Goal: Task Accomplishment & Management: Manage account settings

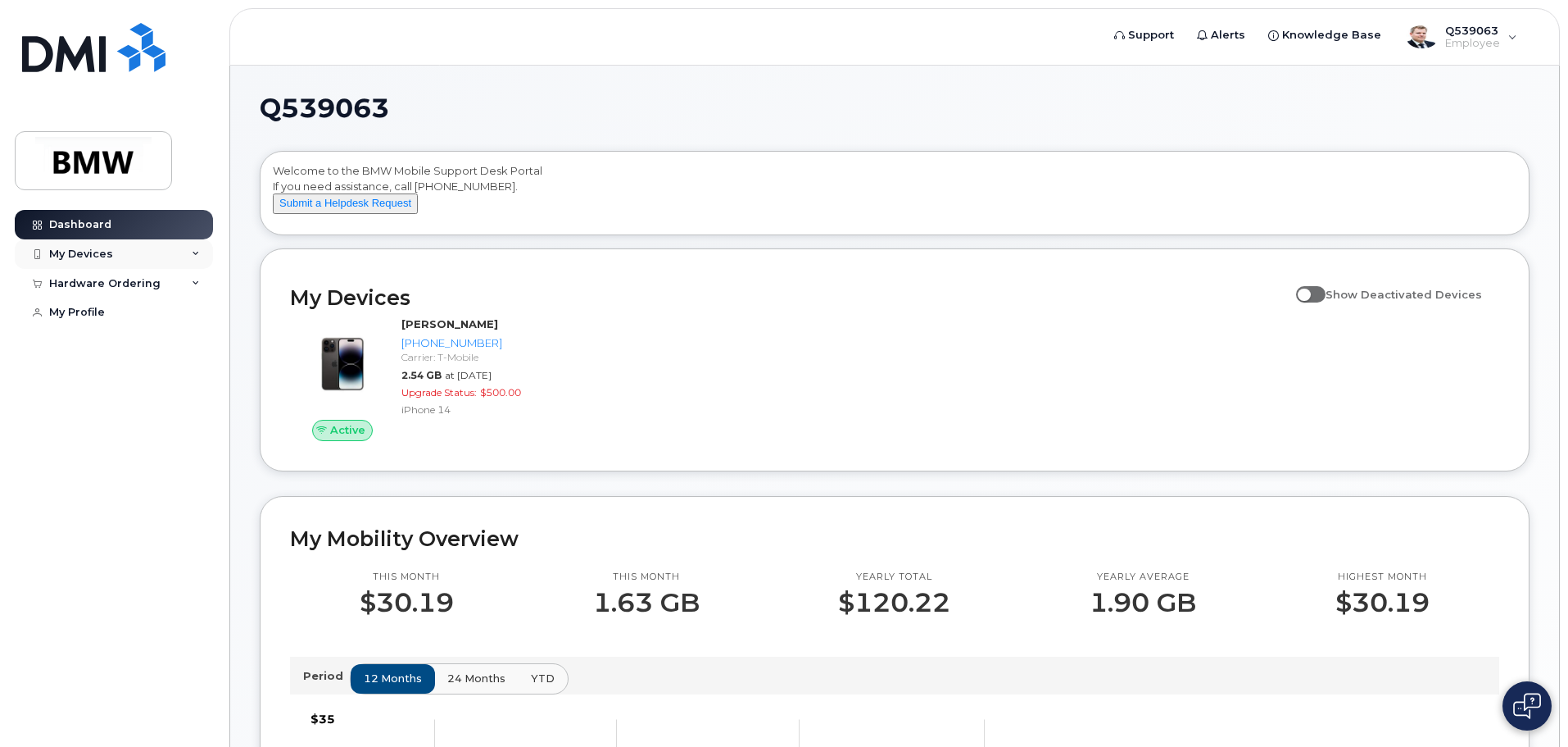
click at [78, 252] on div "My Devices" at bounding box center [80, 253] width 64 height 13
click at [134, 379] on div "Hardware Ordering" at bounding box center [104, 372] width 111 height 13
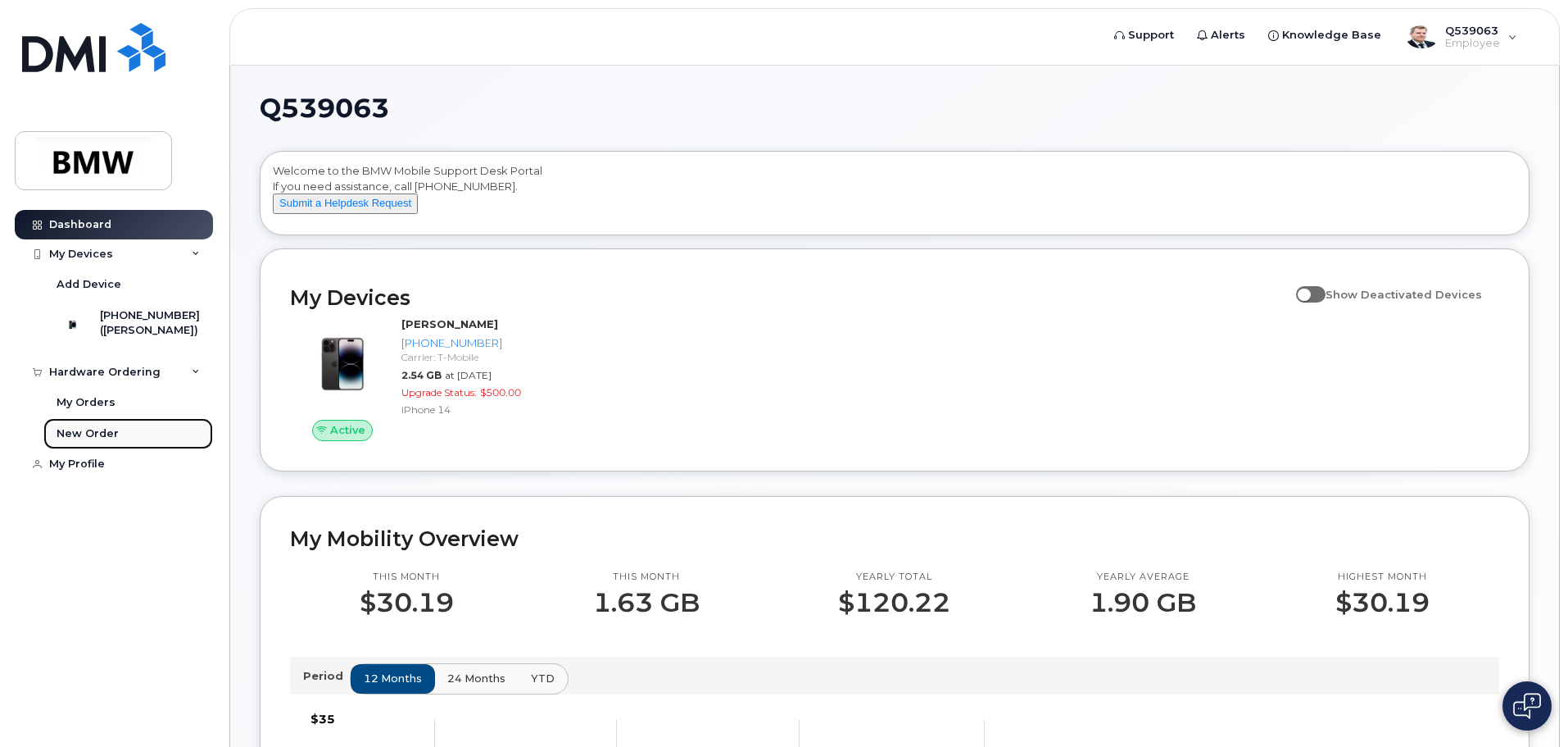
click at [109, 441] on div "New Order" at bounding box center [88, 433] width 63 height 15
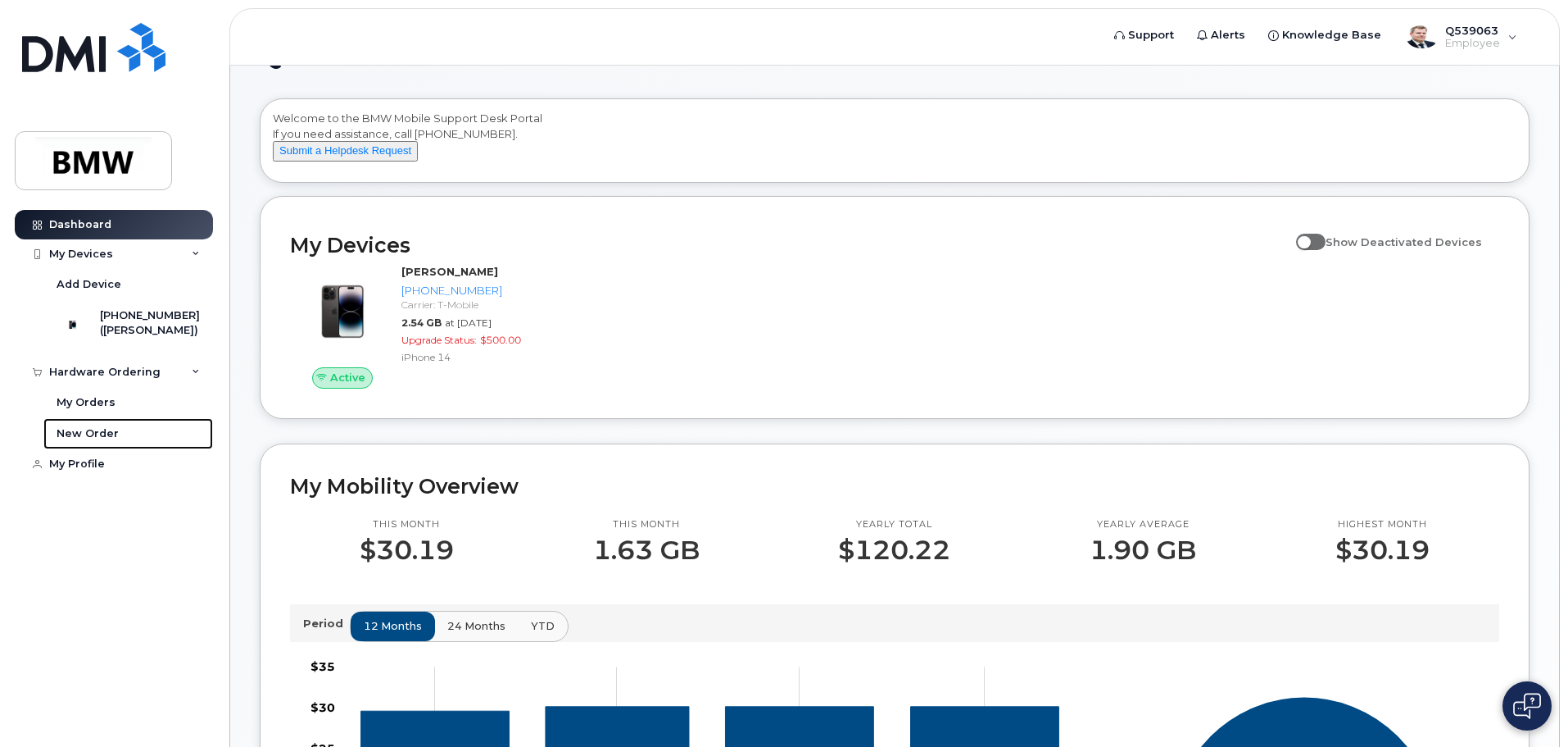
scroll to position [82, 0]
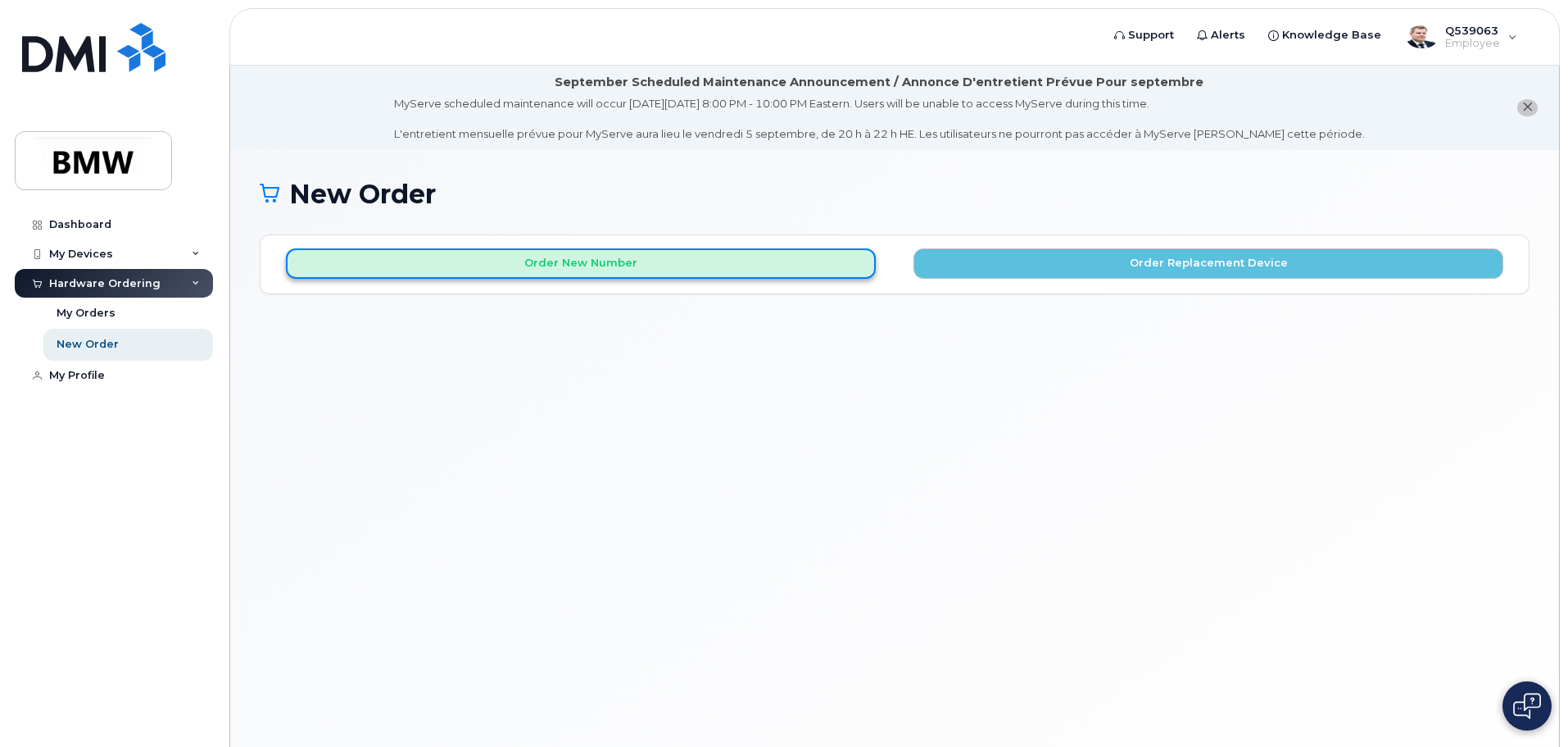
click at [559, 269] on button "Order New Number" at bounding box center [581, 263] width 590 height 30
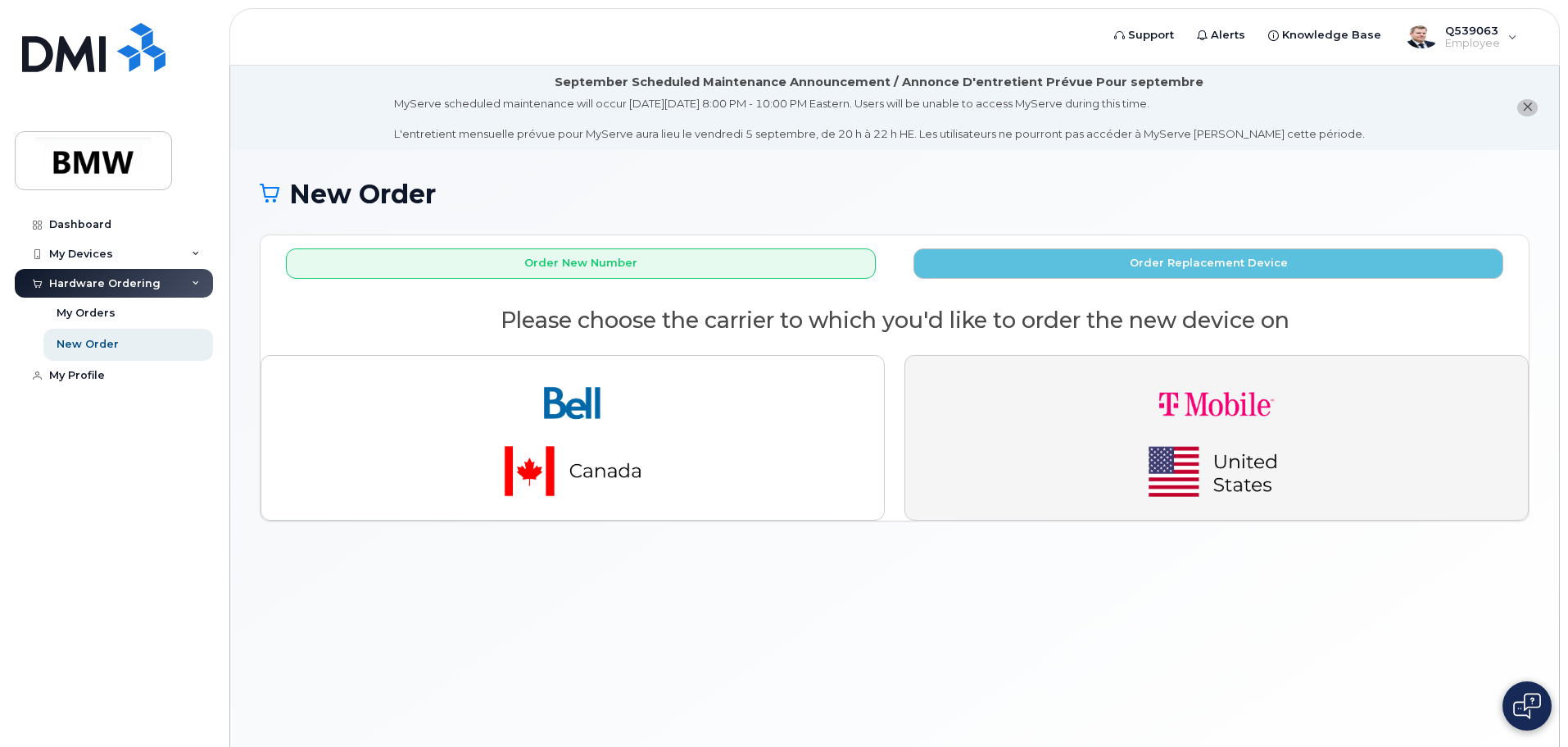
click at [1189, 387] on img "button" at bounding box center [1216, 438] width 230 height 138
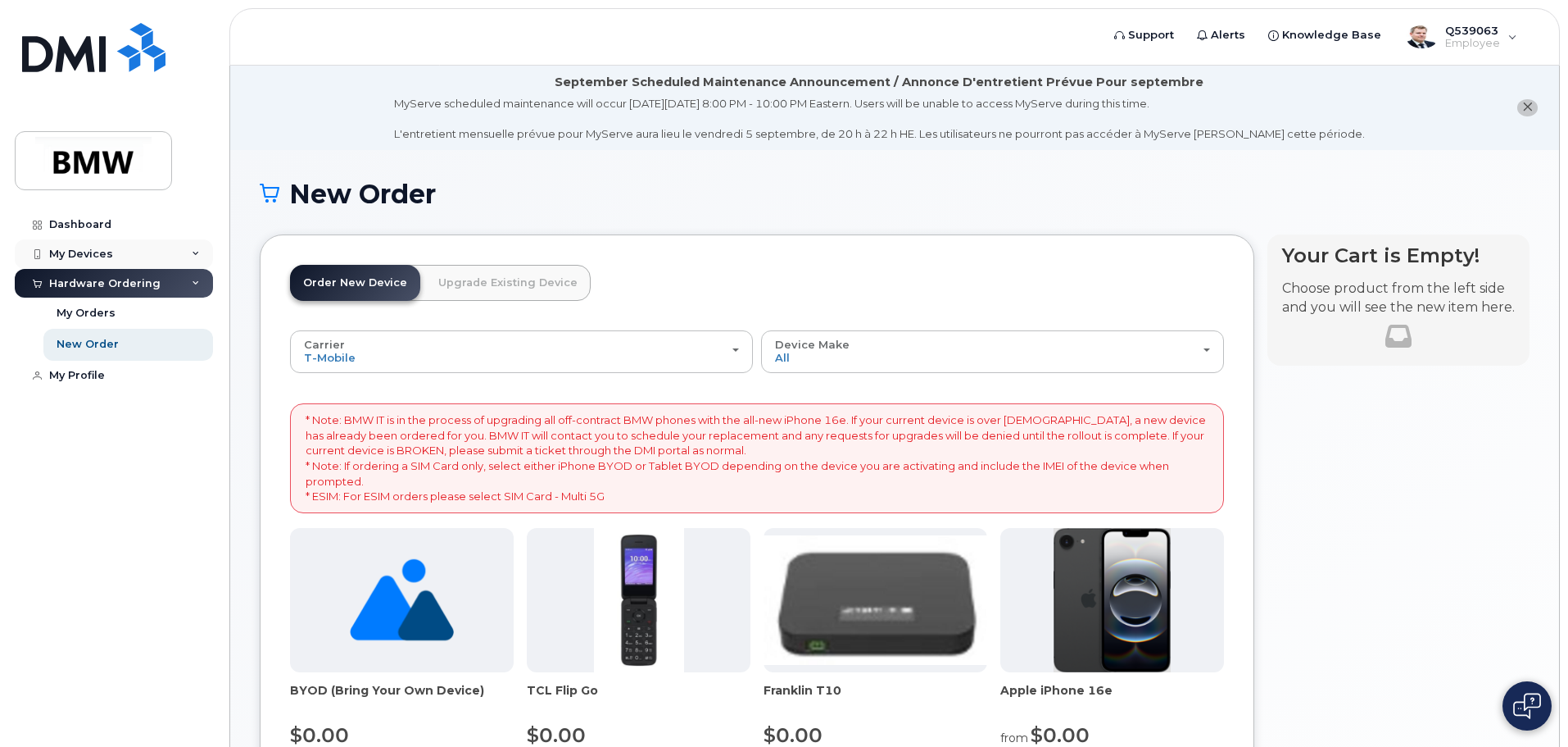
click at [89, 253] on div "My Devices" at bounding box center [80, 253] width 64 height 13
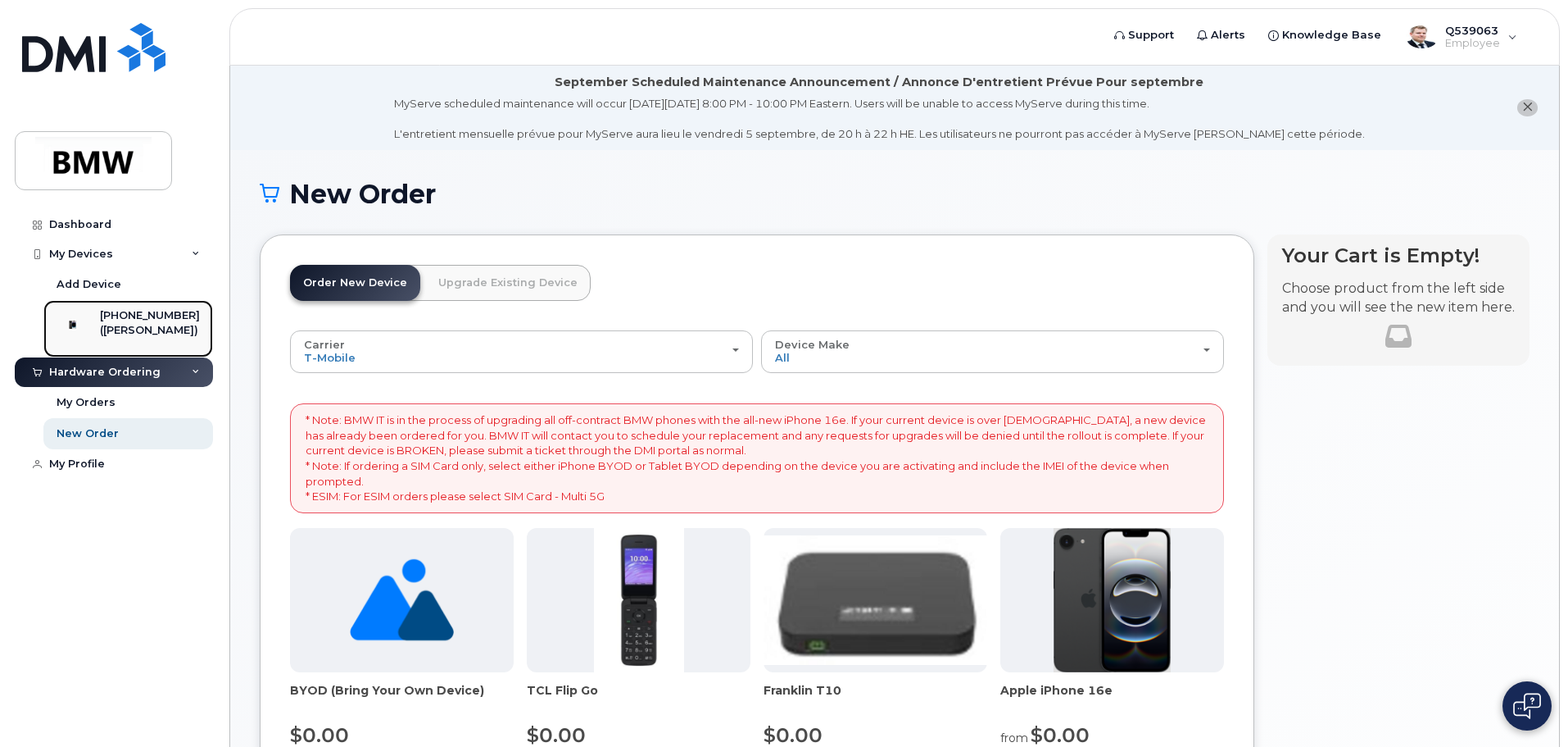
click at [104, 308] on div "864-831-6236 (Nancy Tran)" at bounding box center [125, 328] width 148 height 41
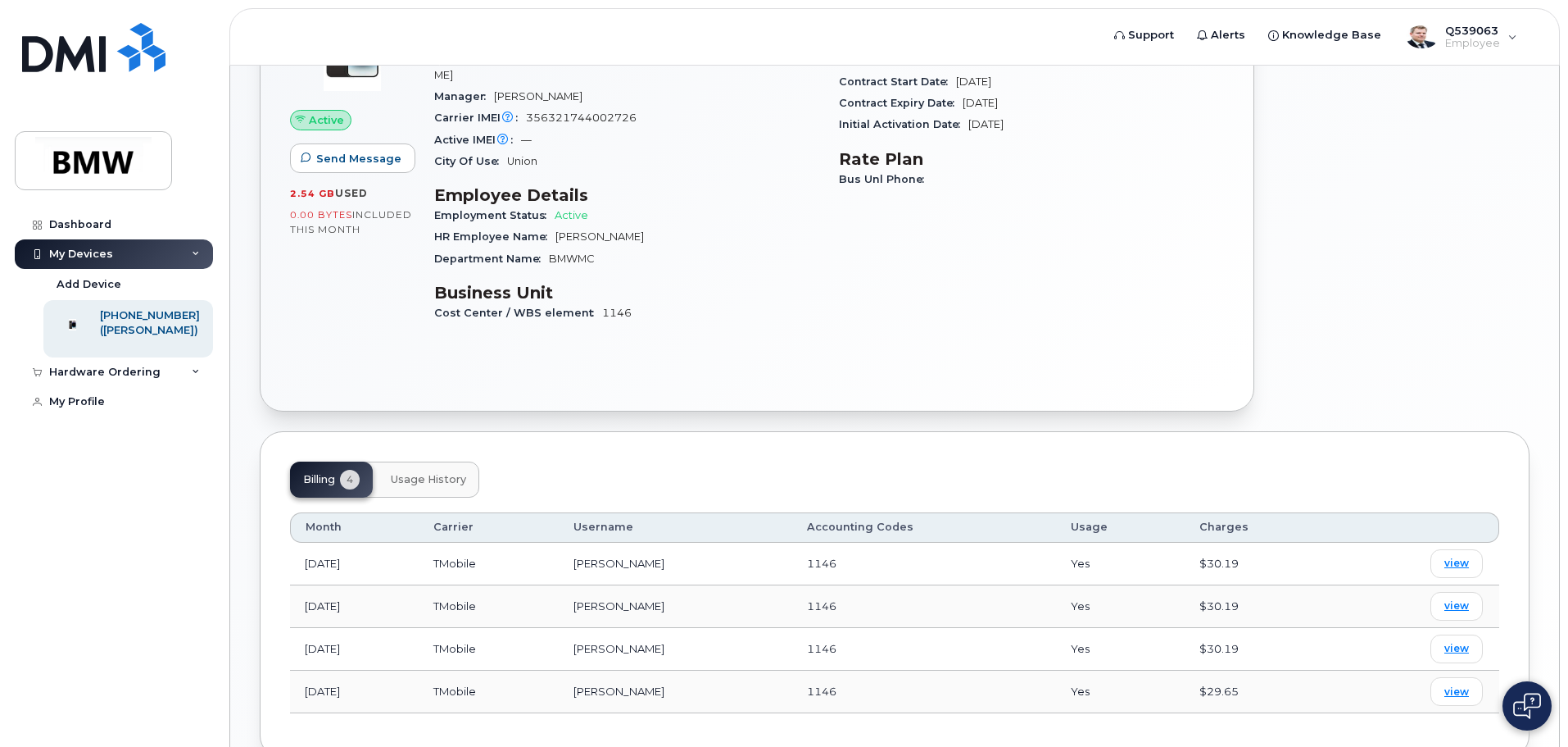
scroll to position [377, 0]
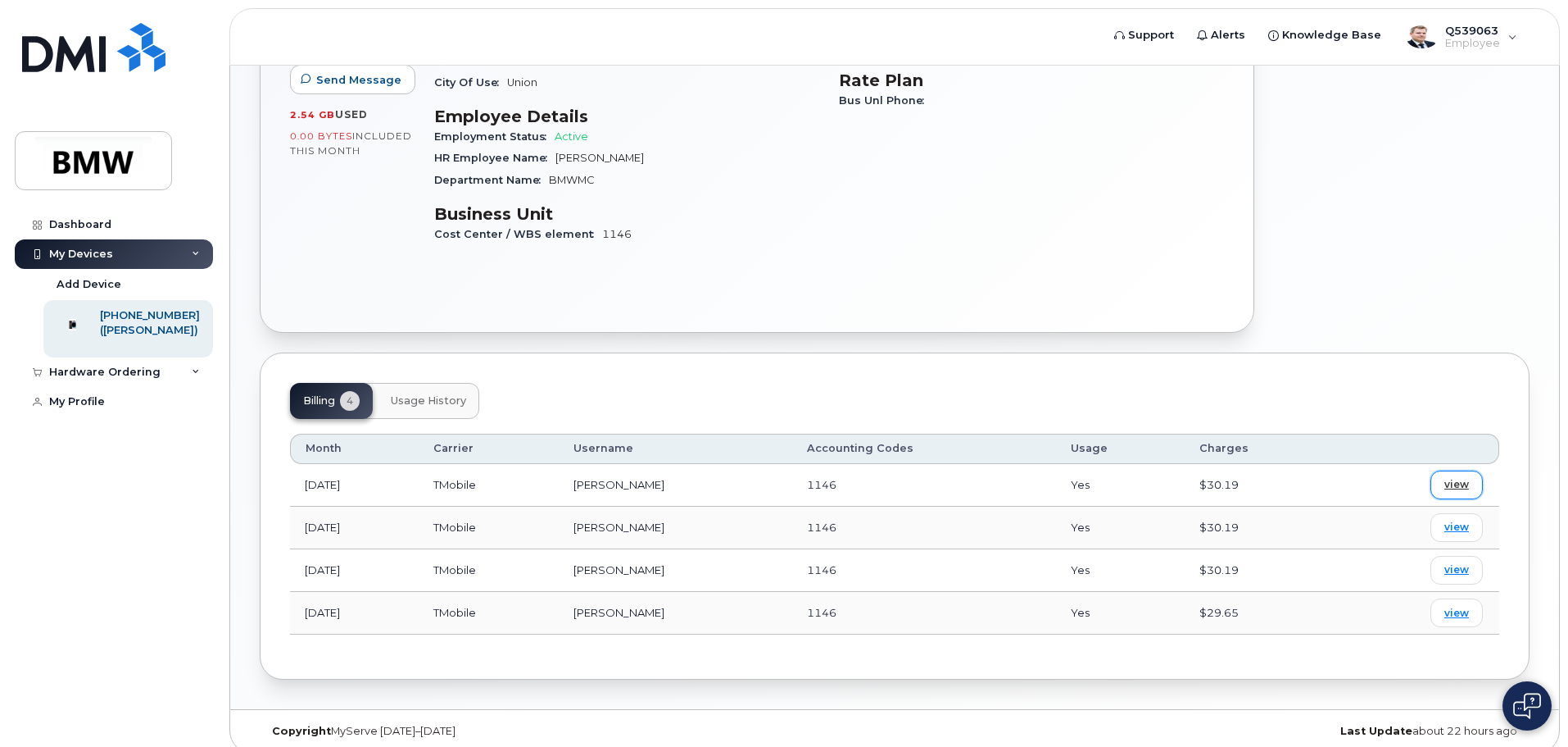
click at [1465, 477] on span "view" at bounding box center [1456, 484] width 24 height 15
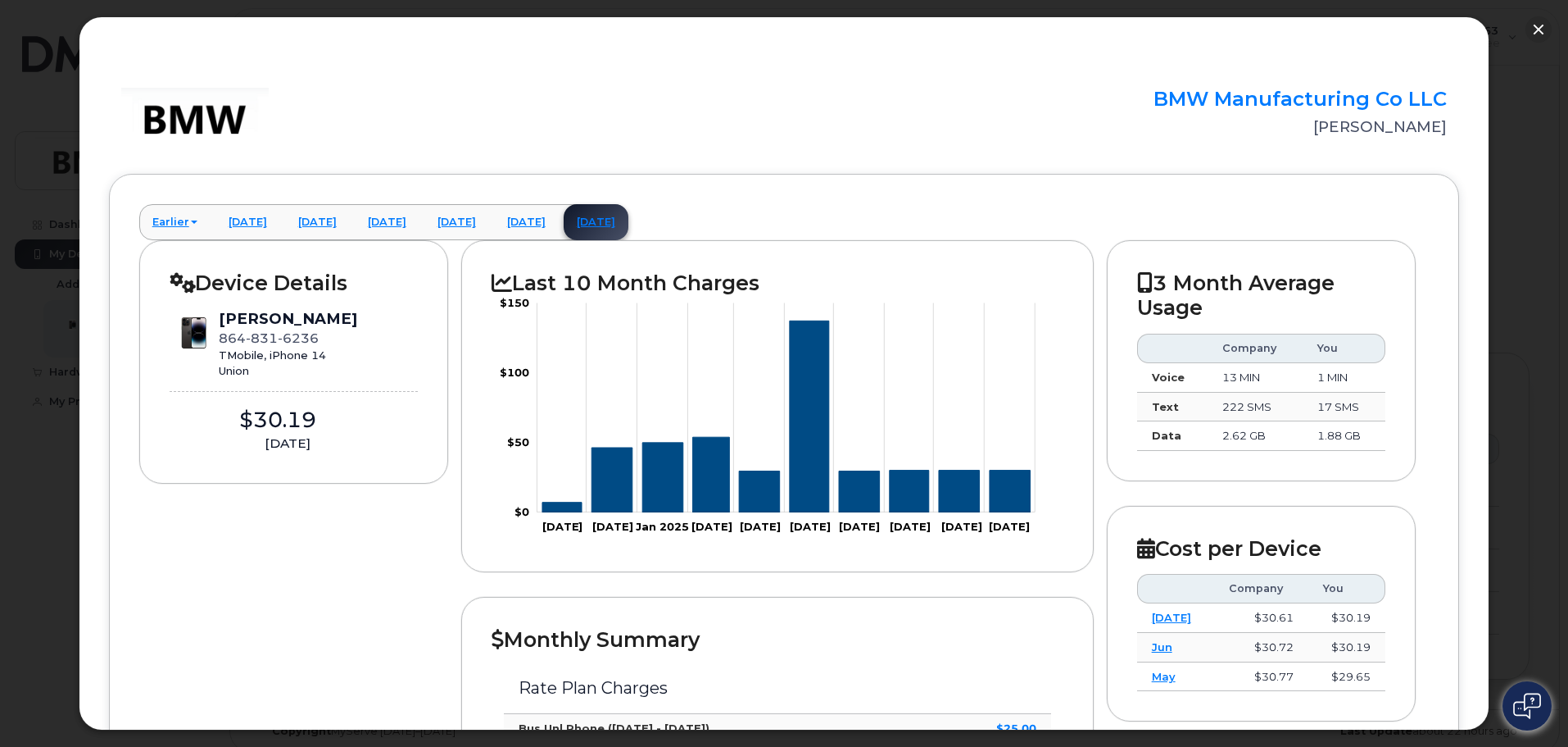
scroll to position [0, 0]
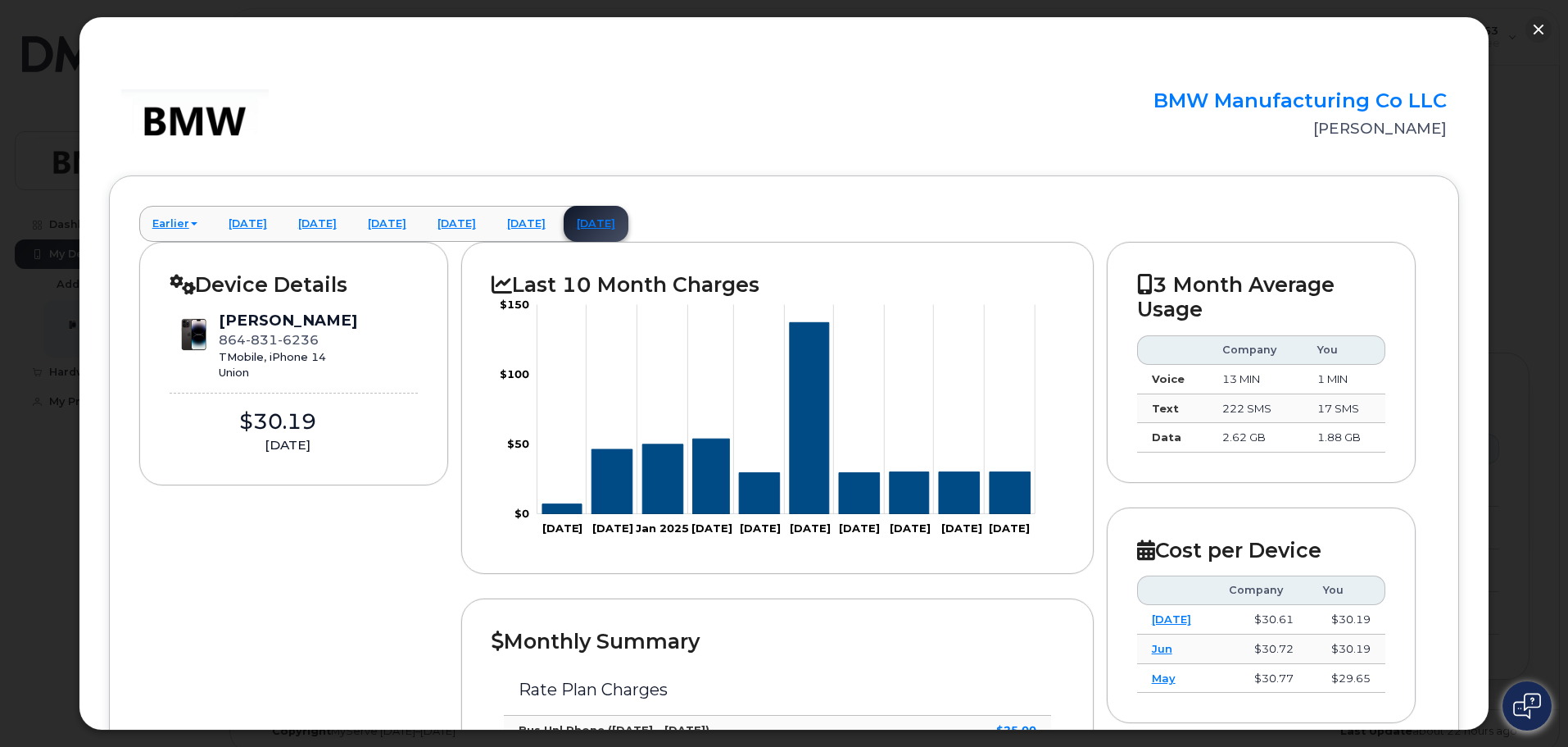
click at [1507, 178] on div at bounding box center [784, 374] width 1568 height 747
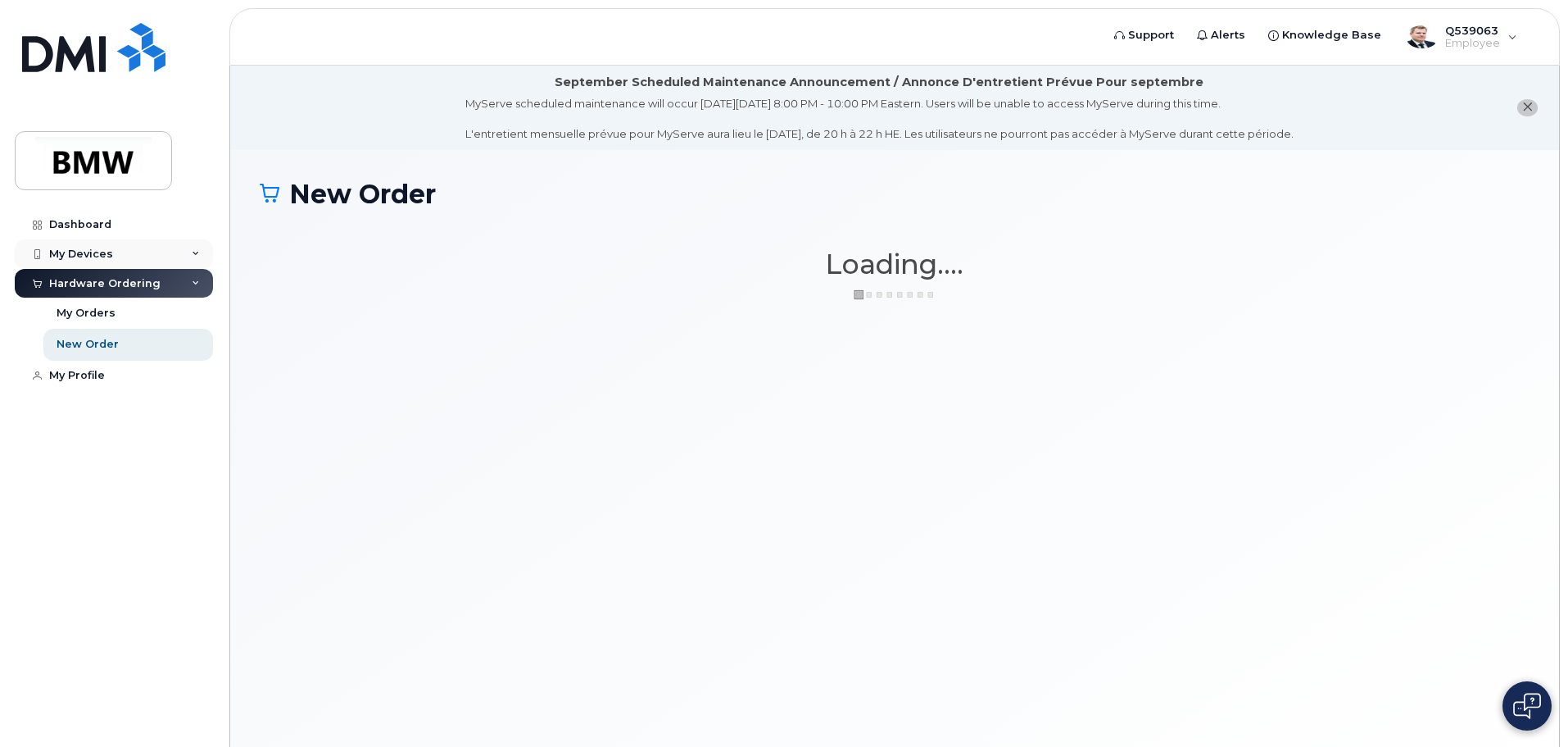
click at [91, 252] on div "My Devices" at bounding box center [80, 253] width 64 height 13
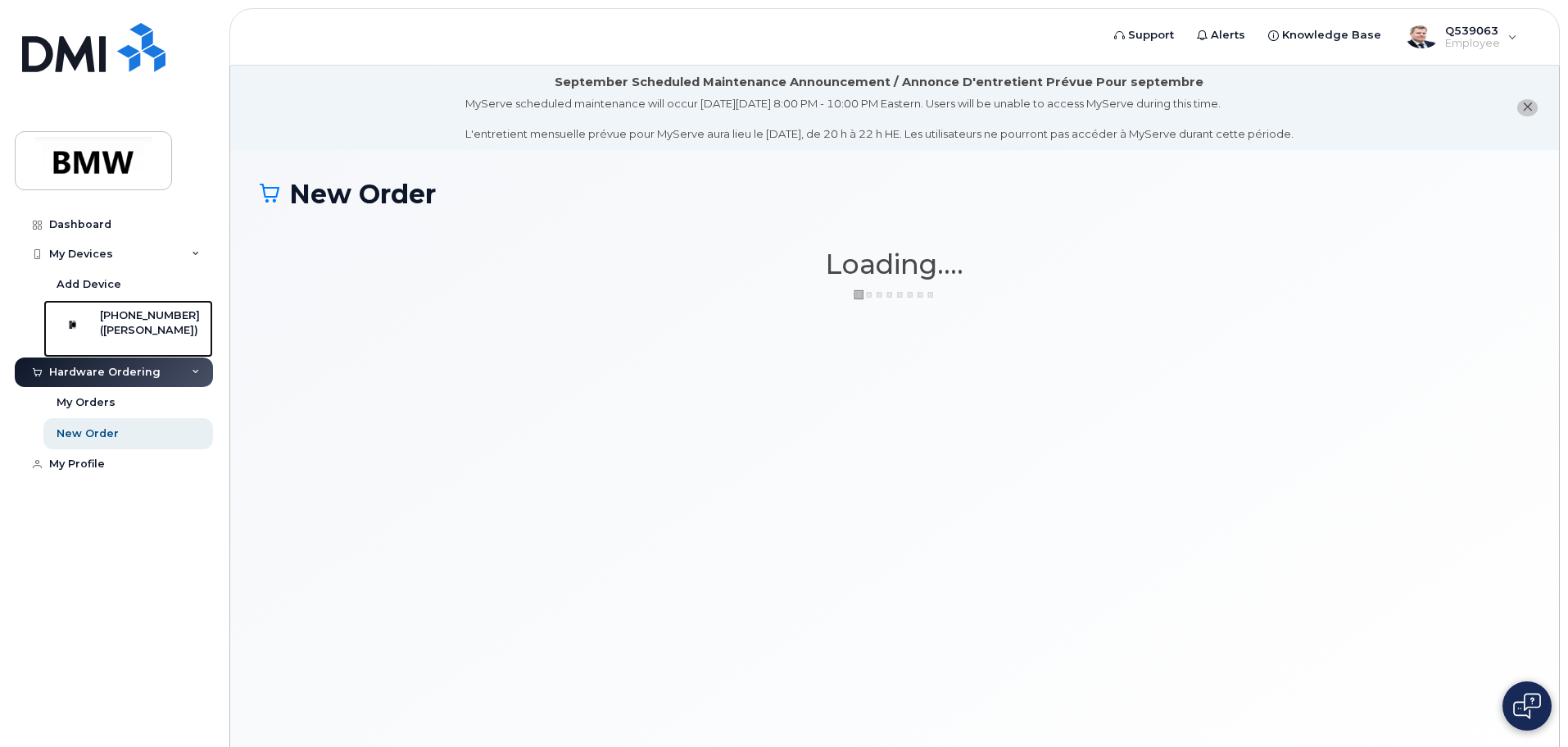
click at [151, 318] on div "[PHONE_NUMBER]" at bounding box center [150, 315] width 100 height 15
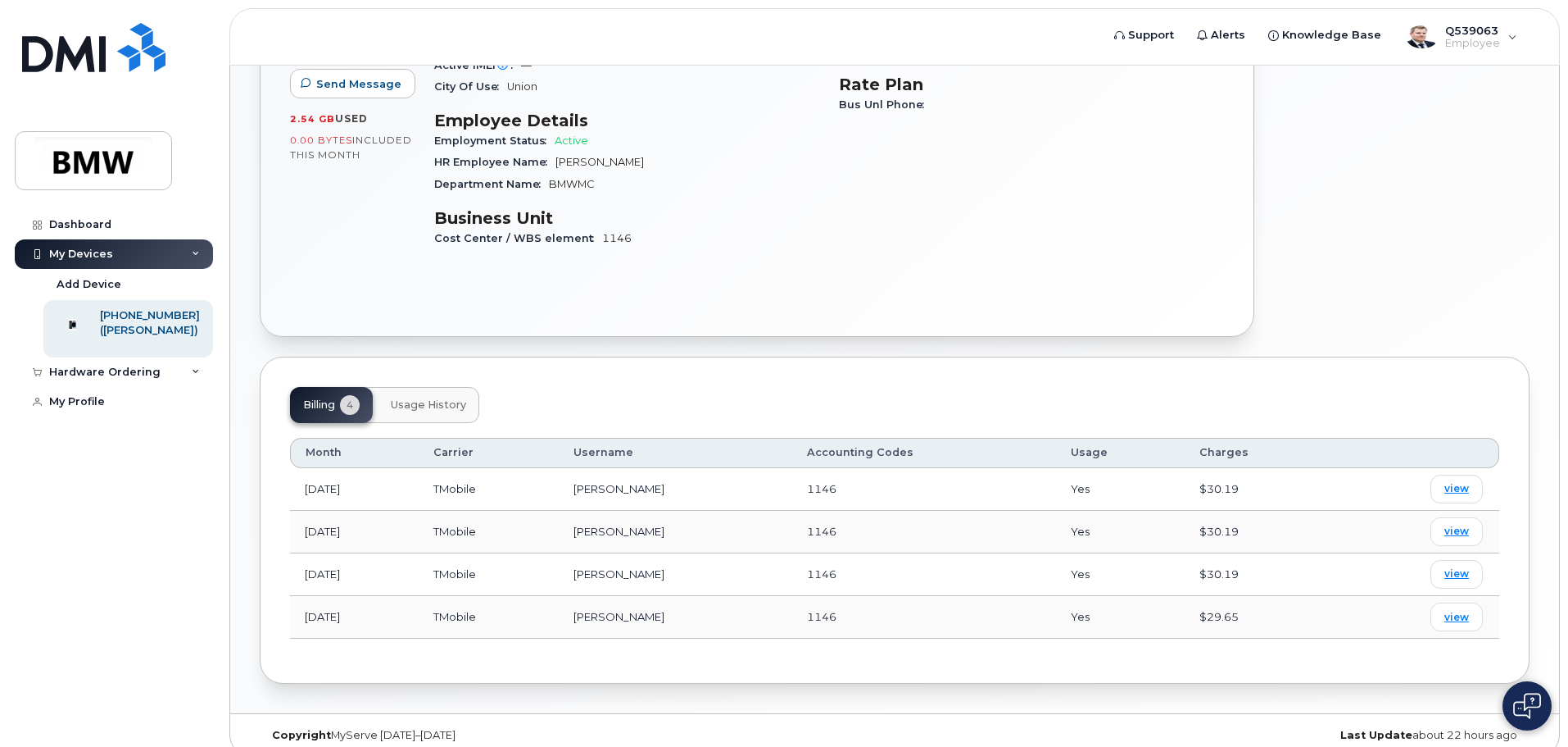
scroll to position [377, 0]
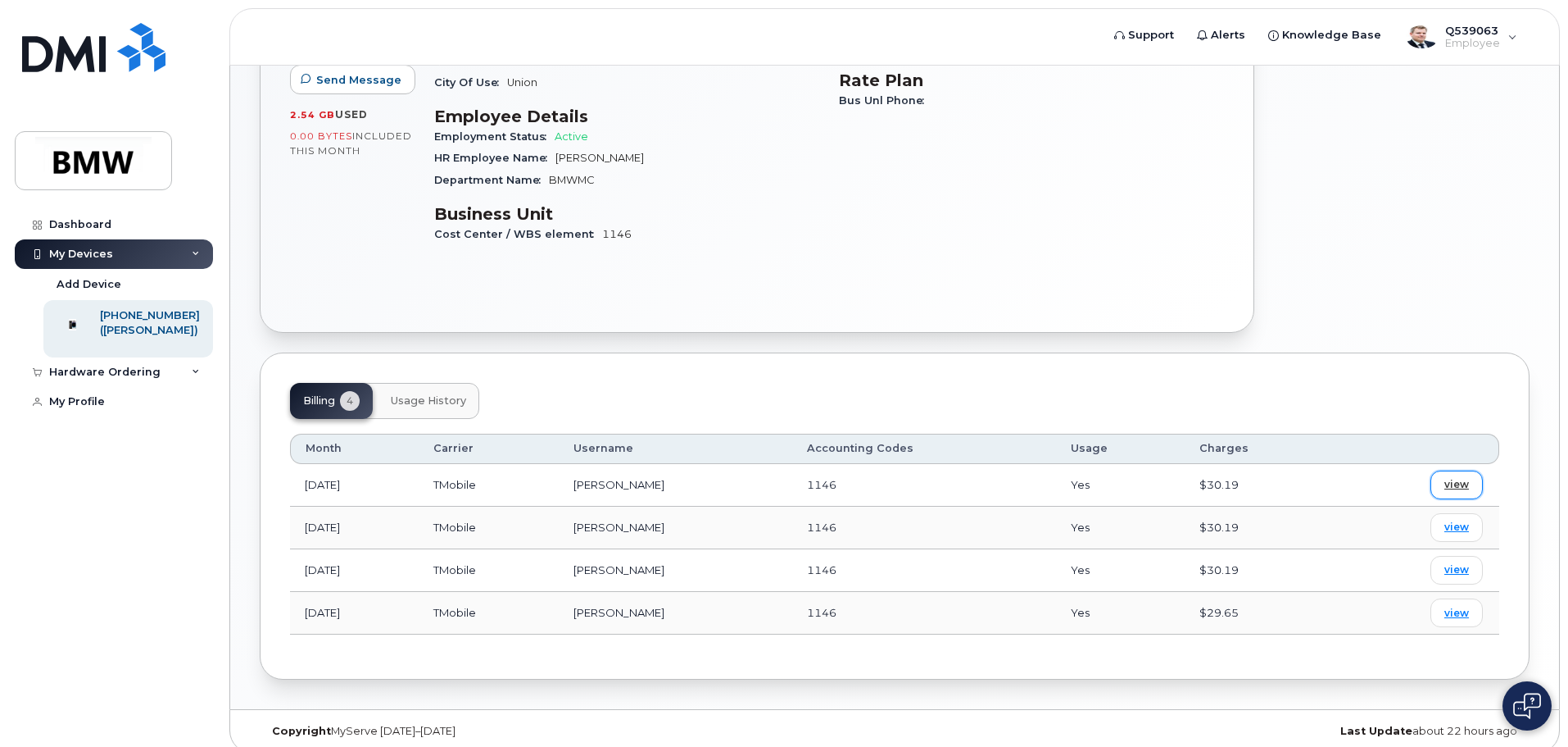
click at [1455, 477] on span "view" at bounding box center [1456, 484] width 24 height 15
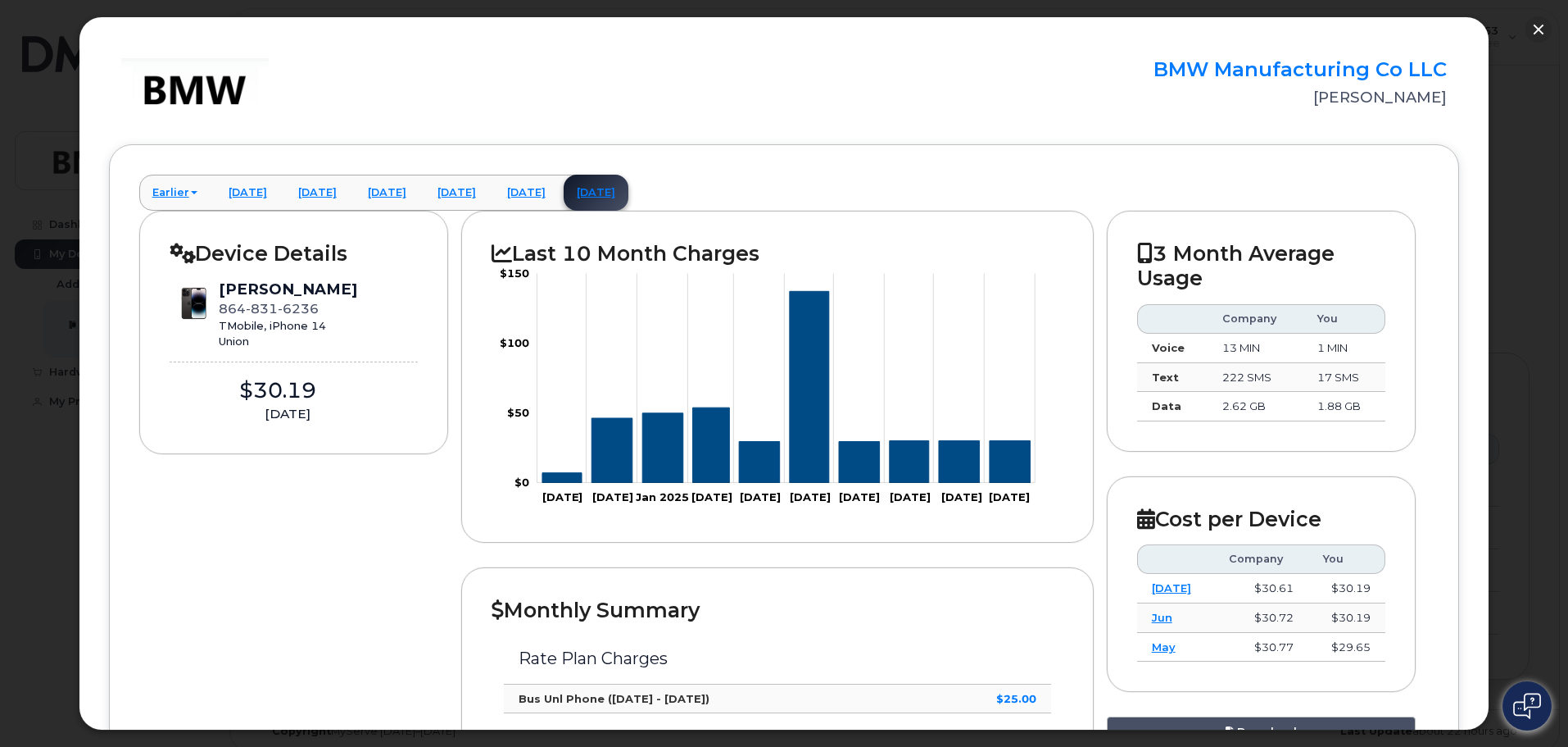
scroll to position [0, 0]
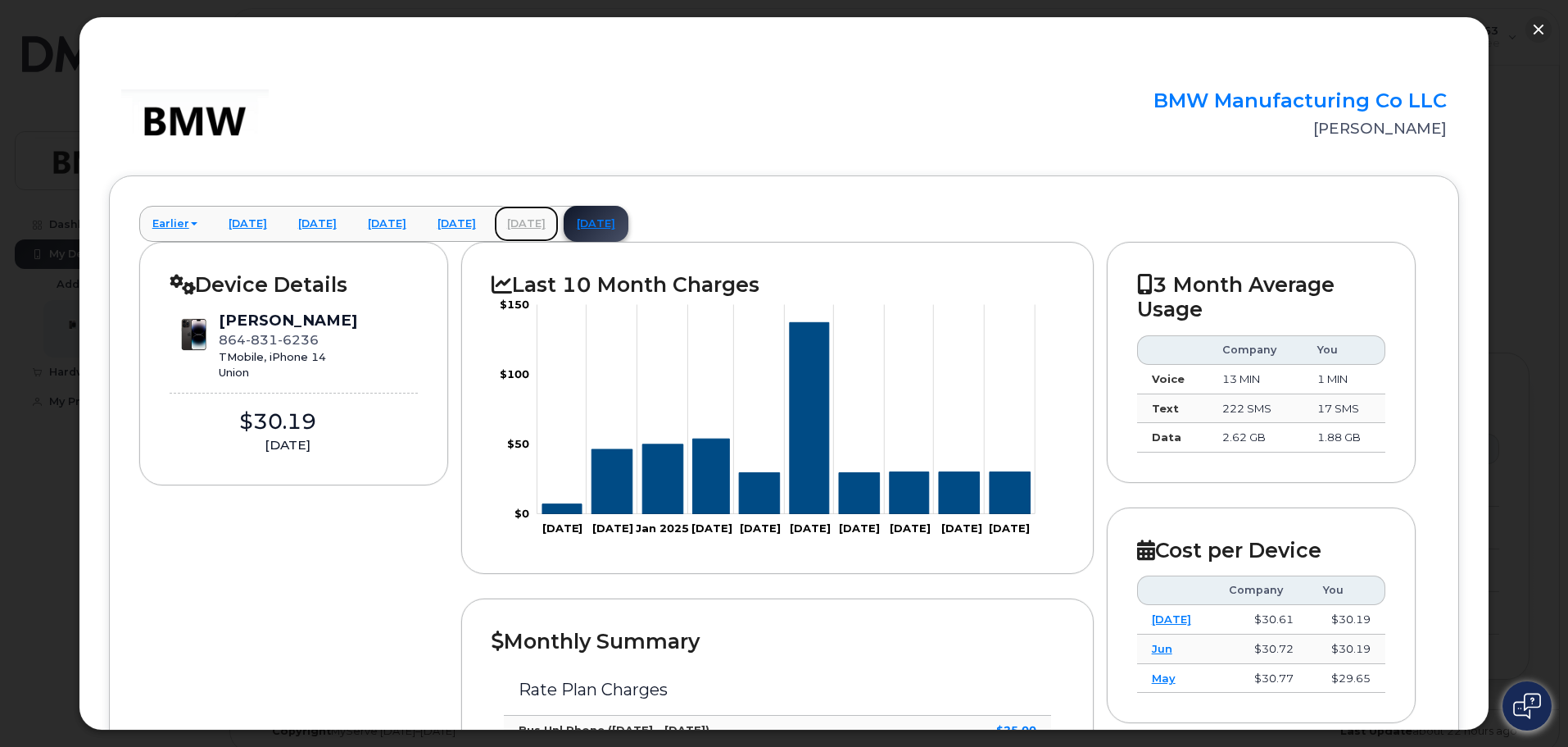
click at [559, 221] on link "July 2025" at bounding box center [526, 223] width 64 height 36
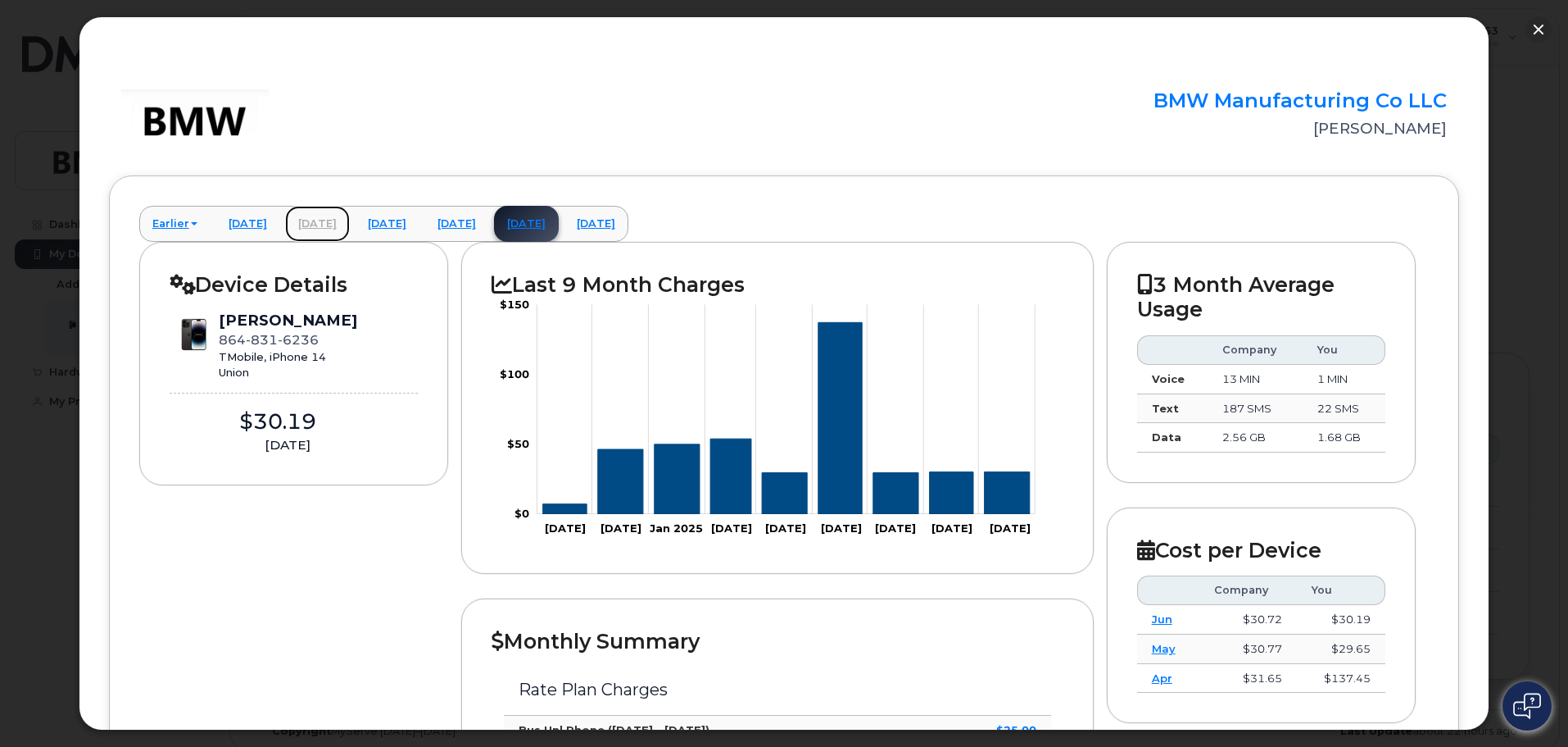
click at [350, 224] on link "April 2025" at bounding box center [318, 223] width 64 height 36
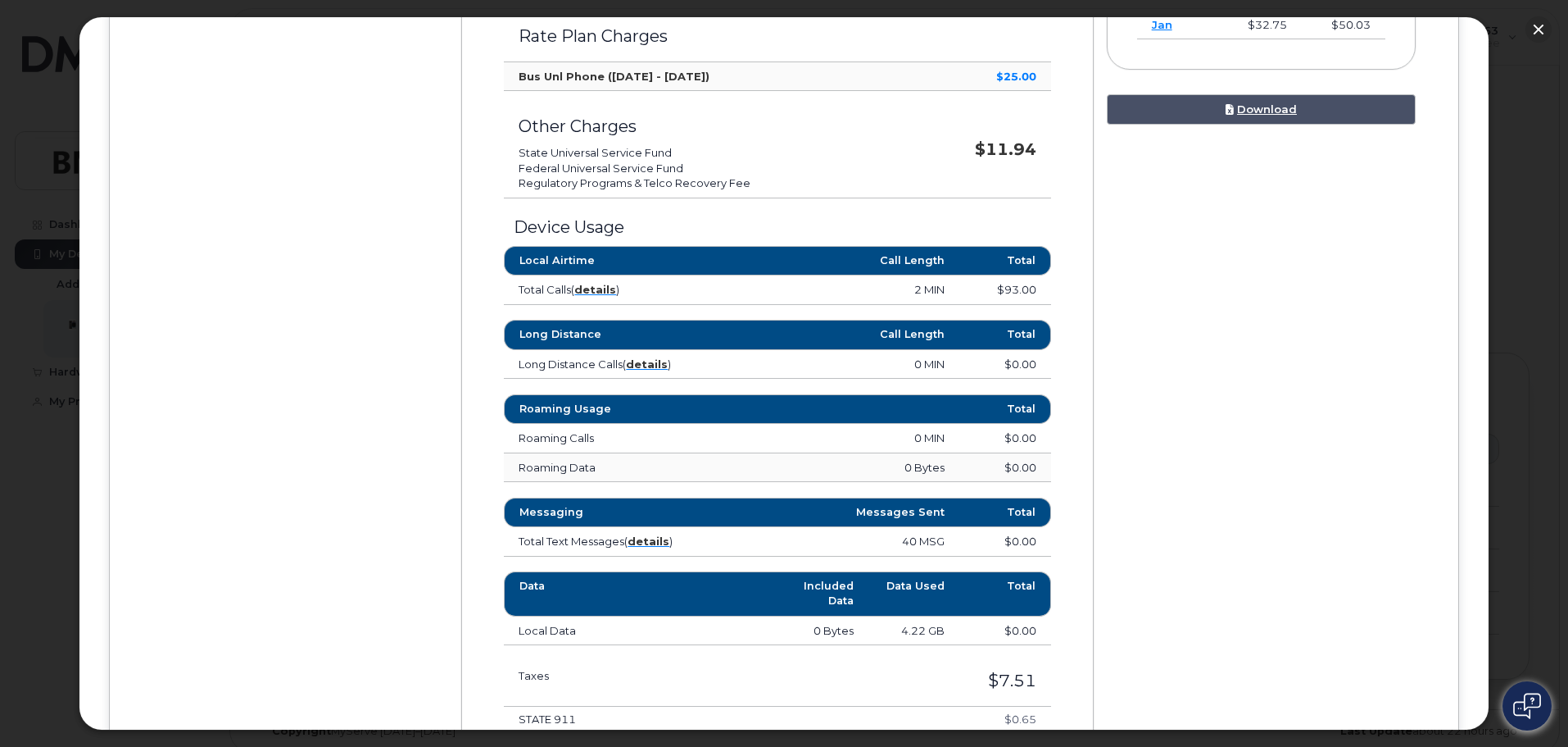
scroll to position [656, 0]
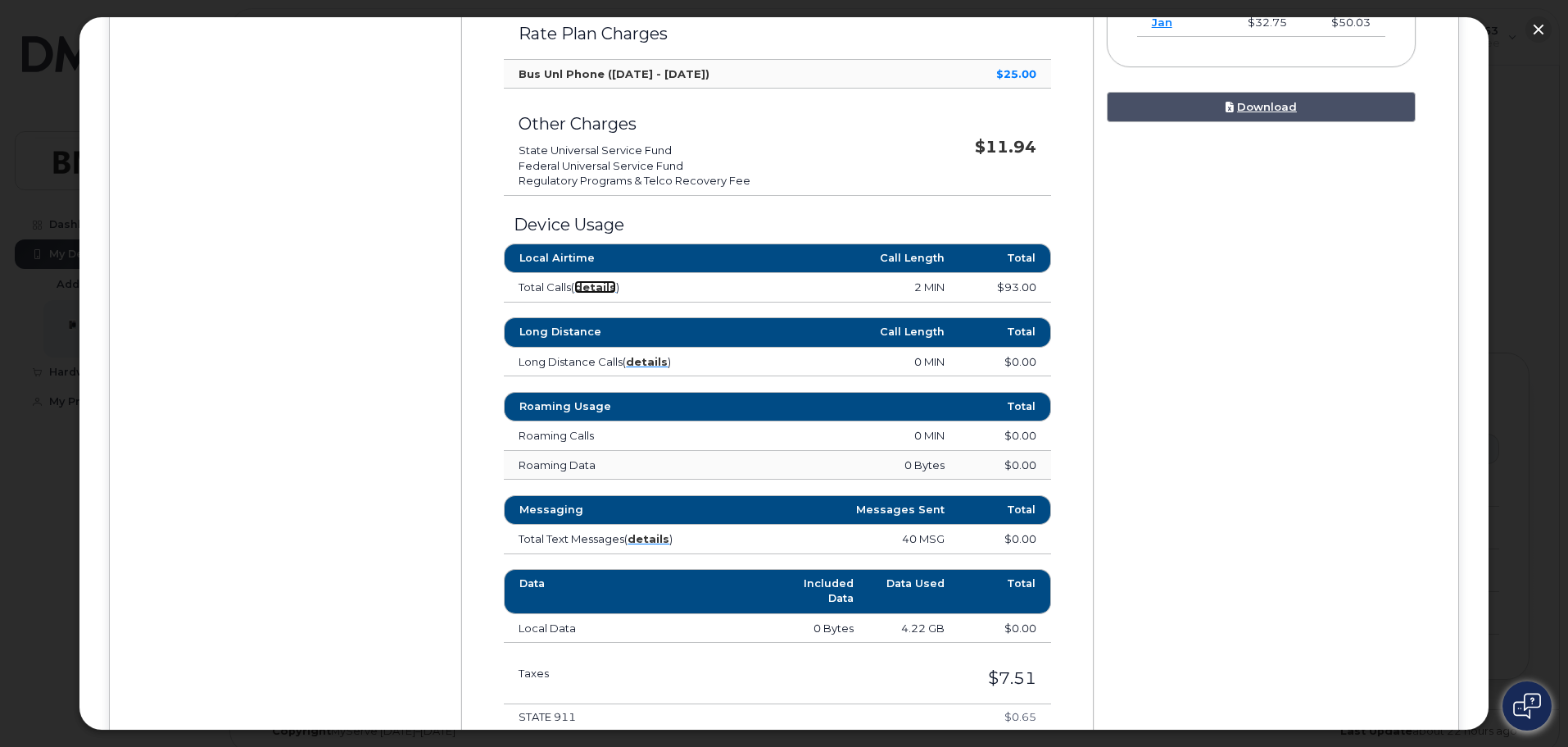
click at [598, 285] on strong "details" at bounding box center [595, 286] width 42 height 13
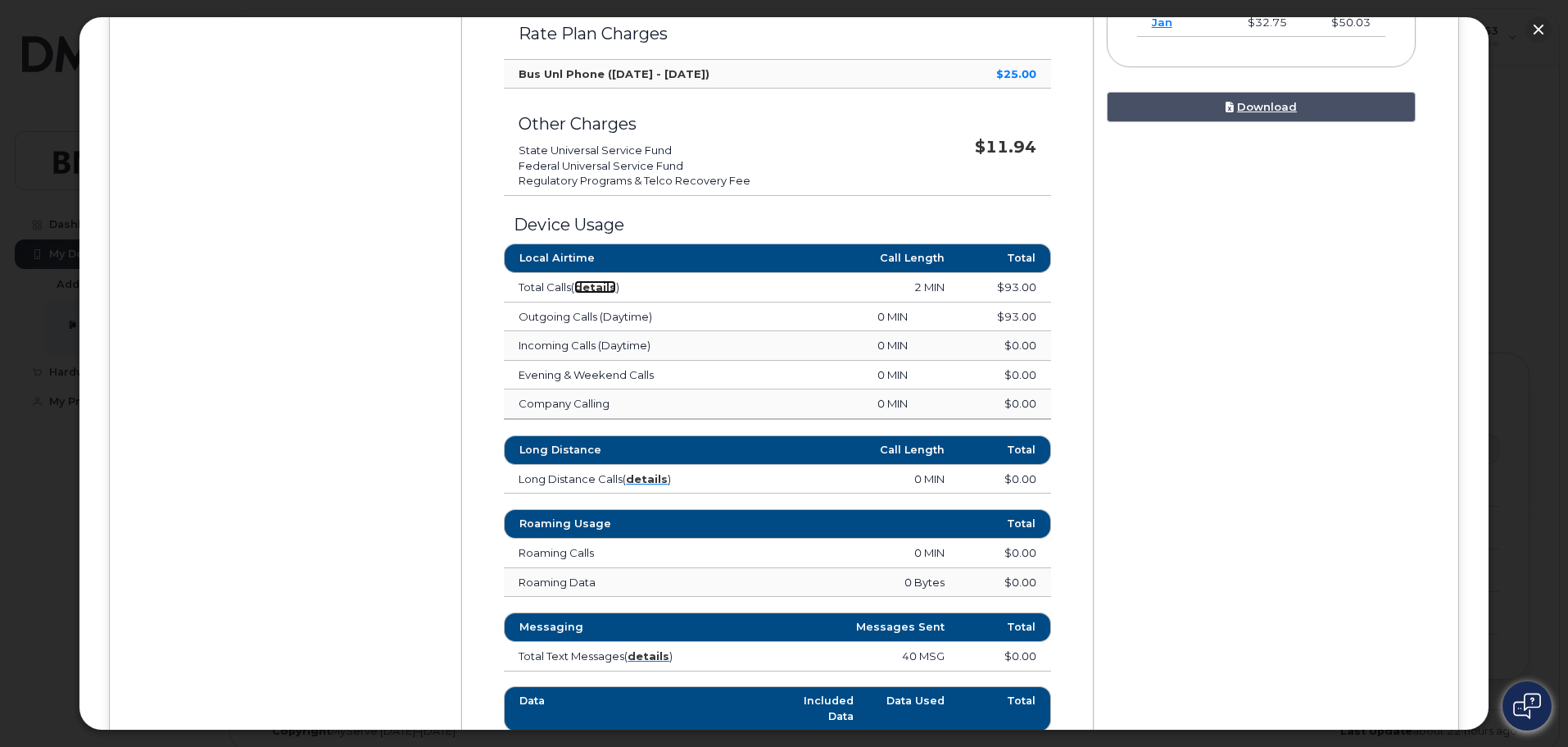
drag, startPoint x: 599, startPoint y: 286, endPoint x: 603, endPoint y: 296, distance: 10.8
click at [599, 287] on strong "details" at bounding box center [595, 286] width 42 height 13
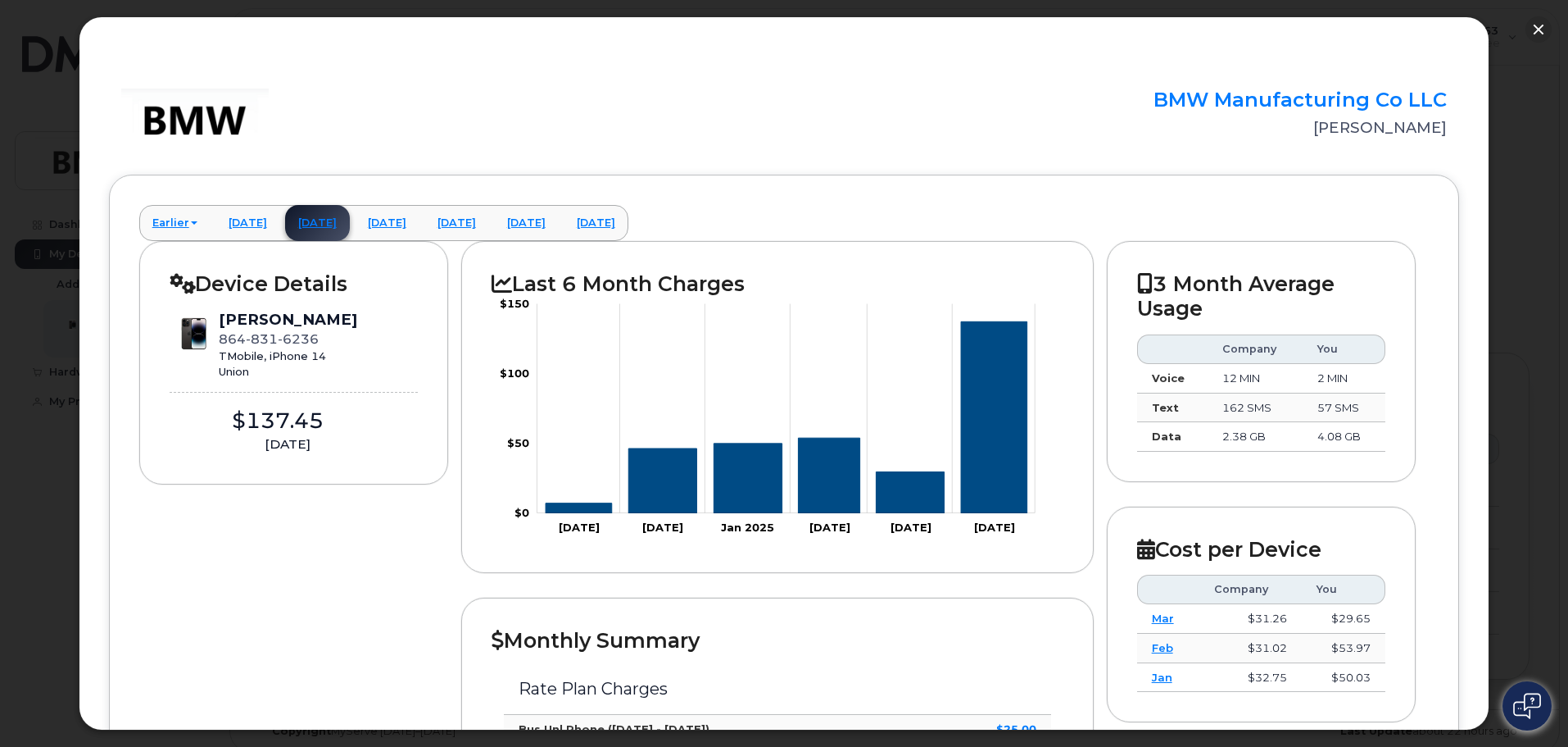
scroll to position [0, 0]
click at [245, 219] on link "March 2025" at bounding box center [248, 223] width 64 height 36
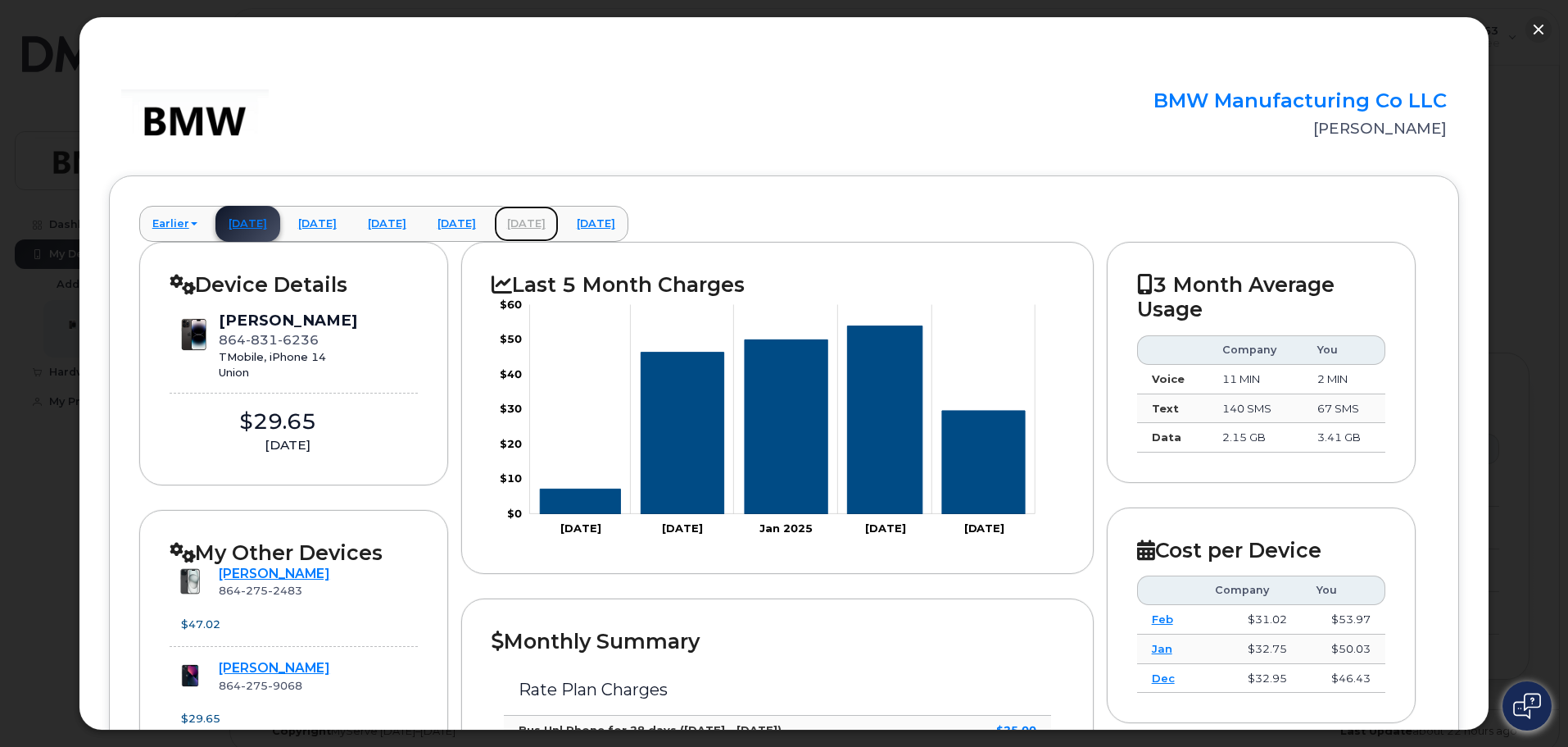
click at [559, 221] on link "July 2025" at bounding box center [526, 223] width 64 height 36
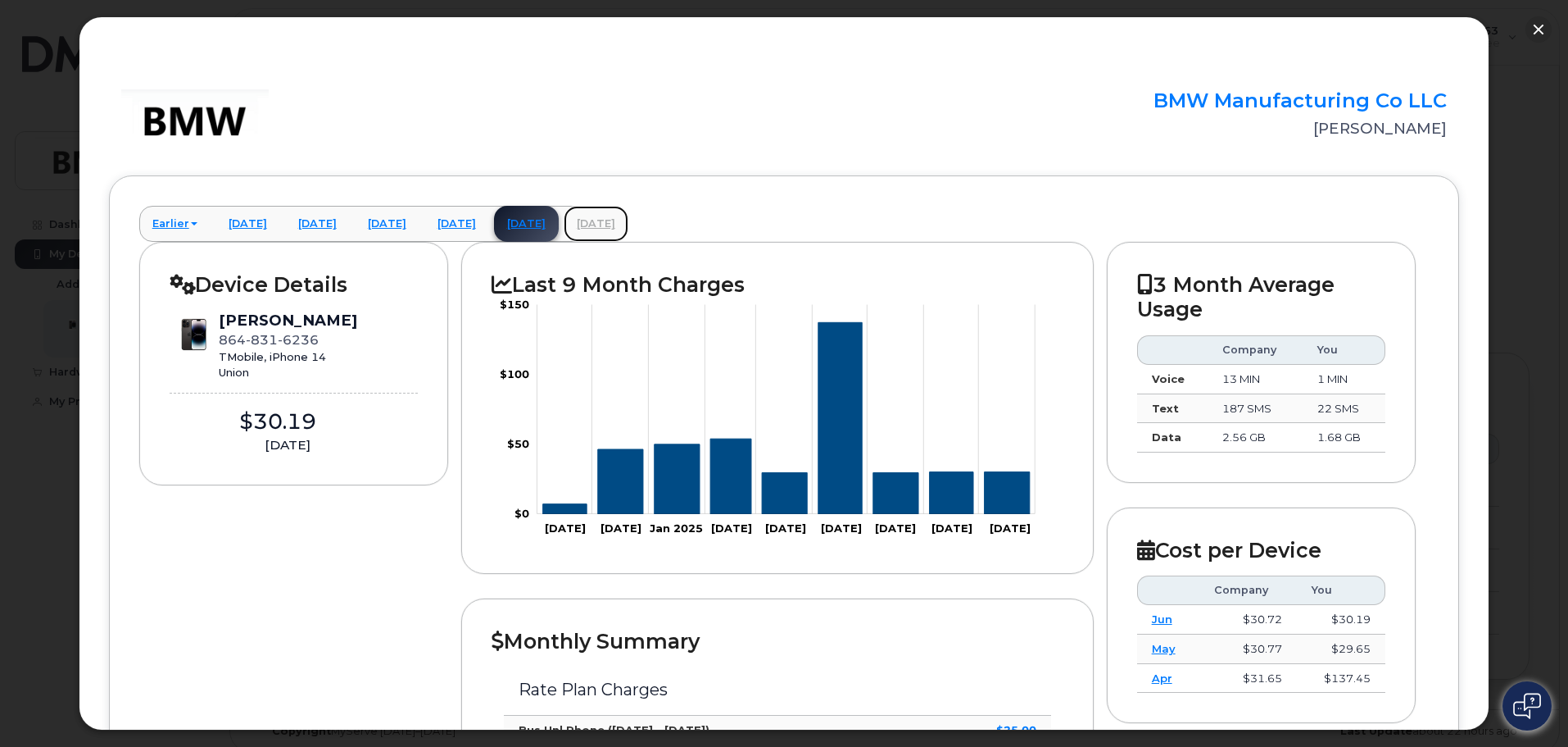
click at [628, 224] on link "August 2025" at bounding box center [596, 223] width 64 height 36
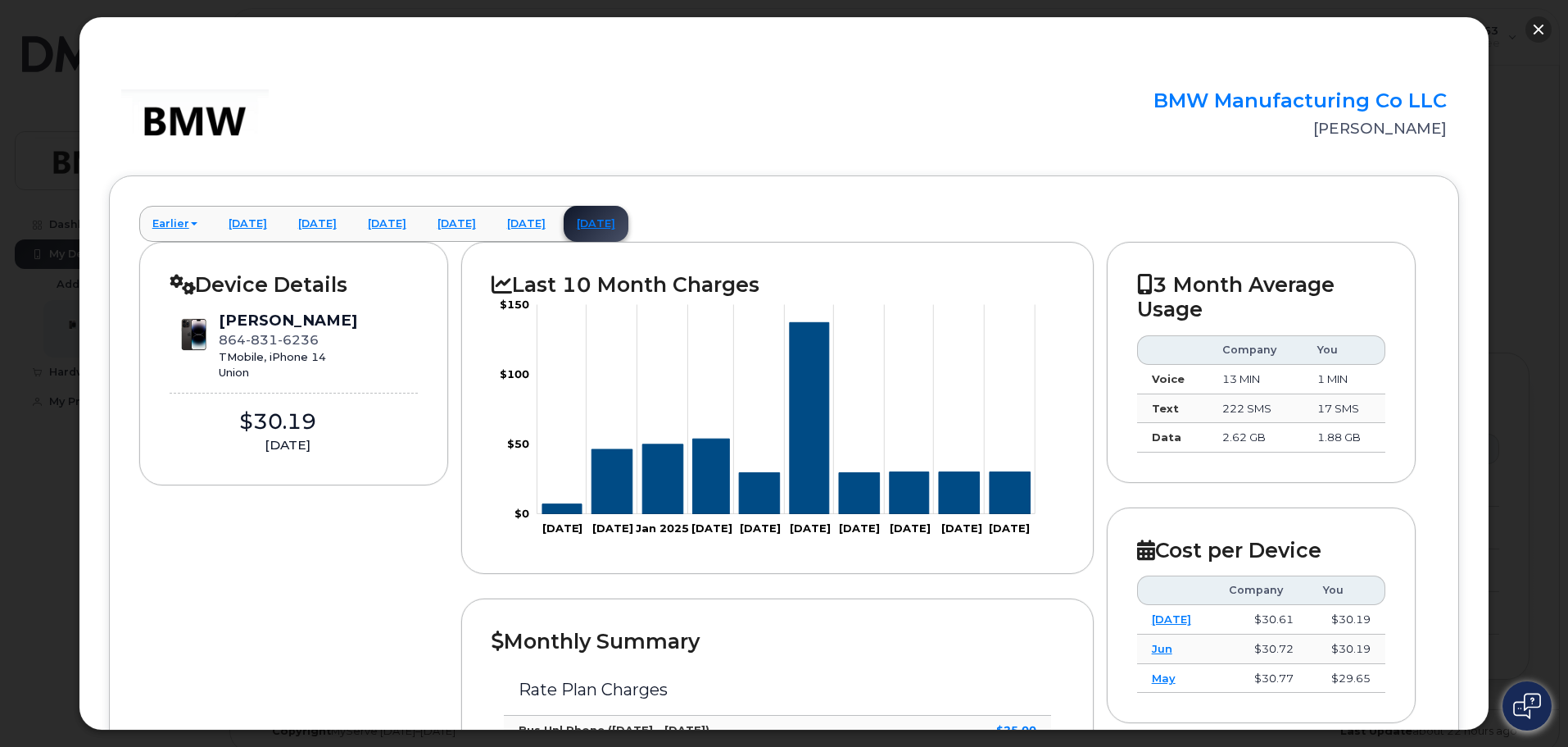
click at [1535, 34] on button "button" at bounding box center [1538, 30] width 26 height 26
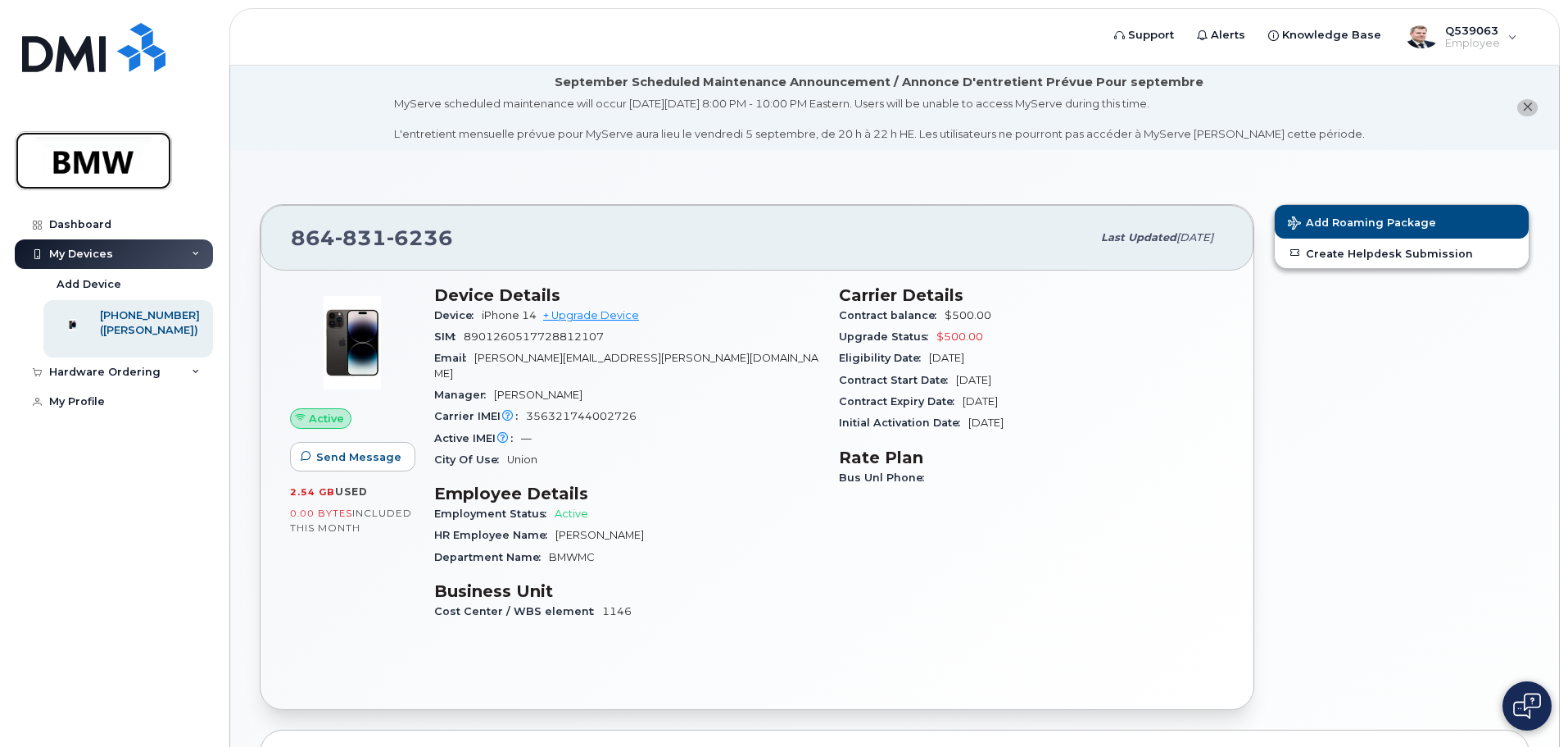
click at [80, 155] on img at bounding box center [93, 160] width 126 height 48
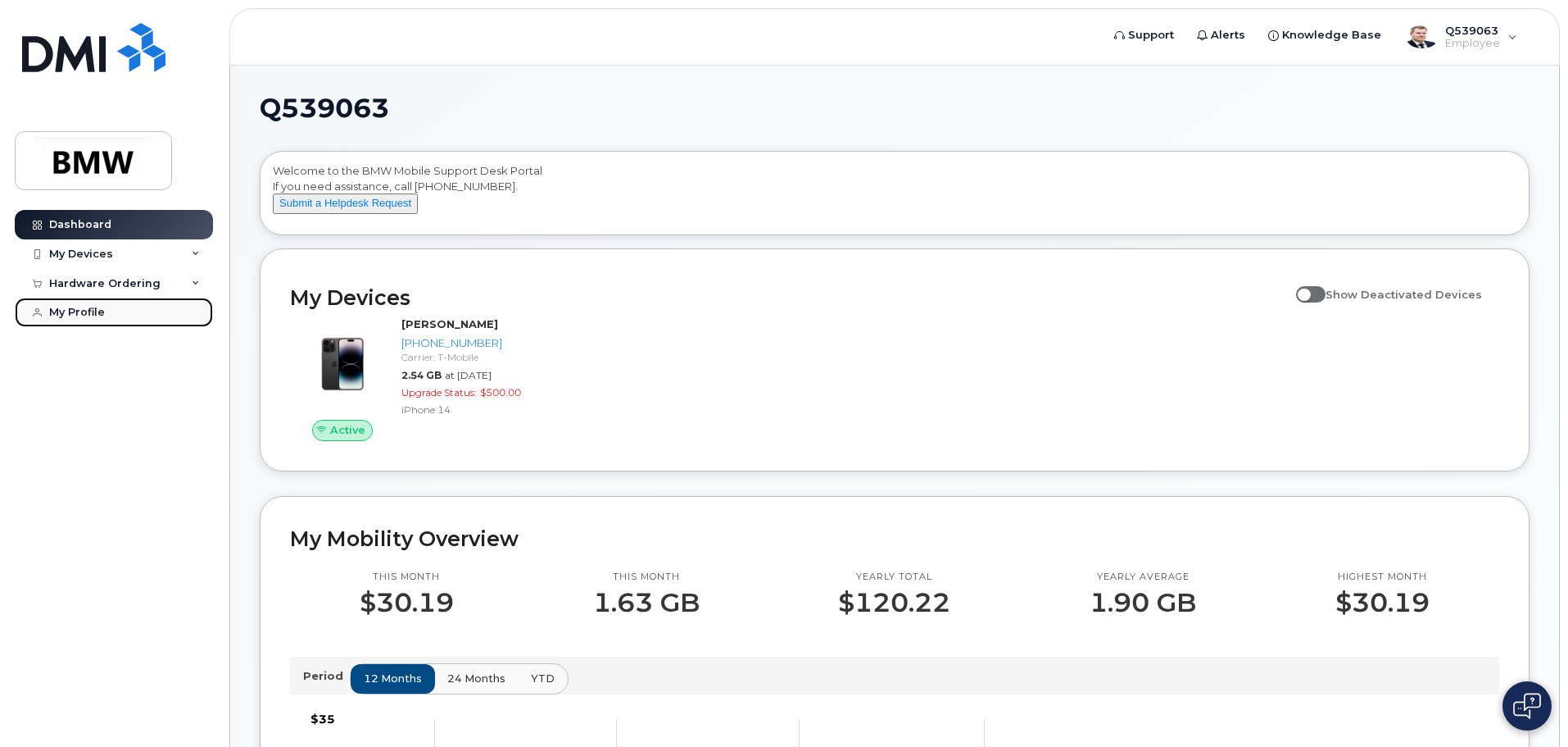
click at [97, 313] on div "My Profile" at bounding box center [77, 312] width 56 height 13
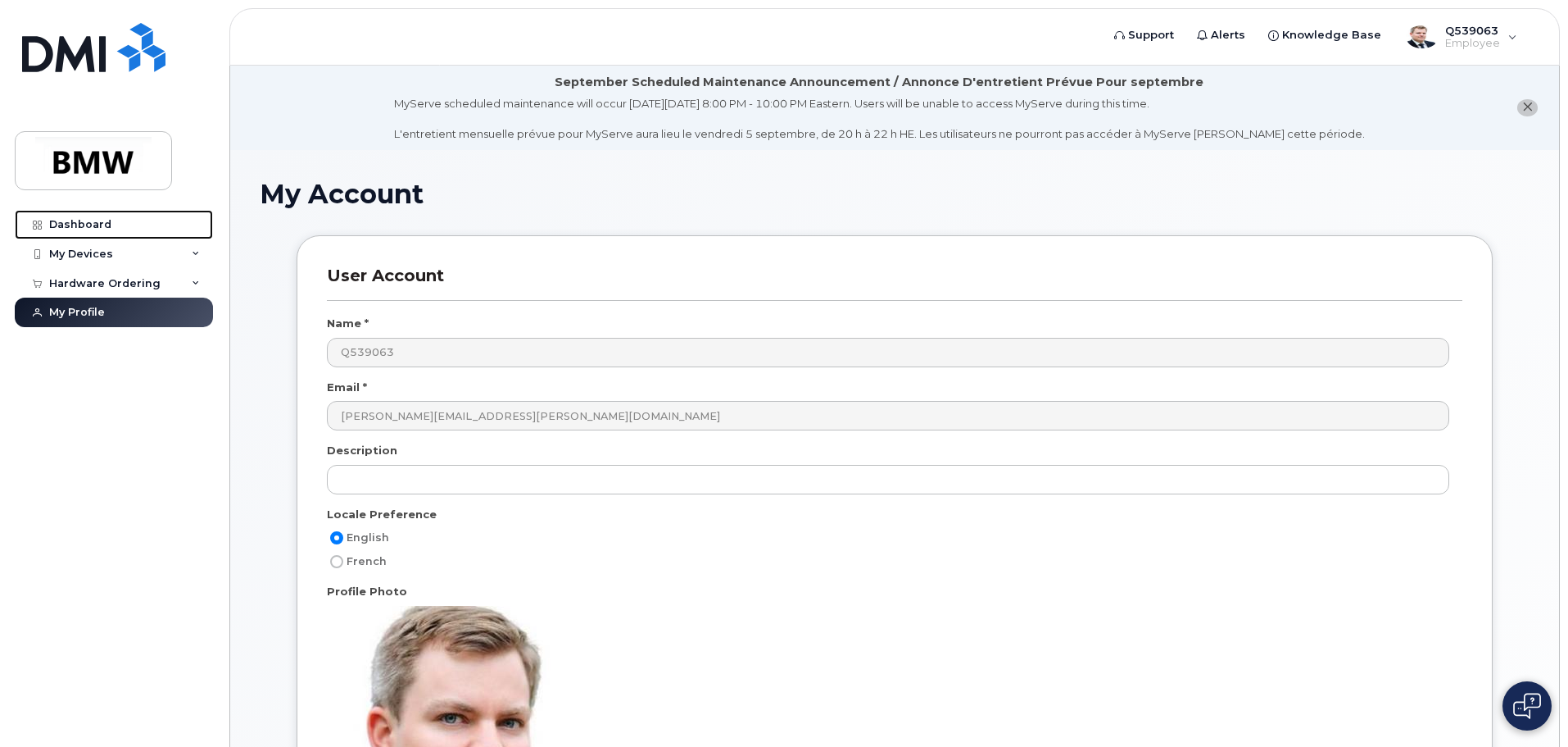
drag, startPoint x: 72, startPoint y: 220, endPoint x: 420, endPoint y: 228, distance: 348.1
click at [72, 223] on div "Dashboard" at bounding box center [80, 224] width 63 height 13
